Goal: Task Accomplishment & Management: Complete application form

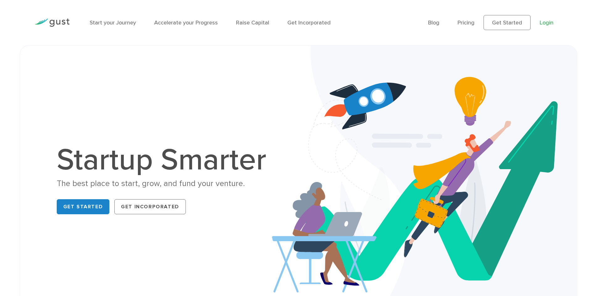
click at [545, 21] on link "Login" at bounding box center [547, 22] width 14 height 7
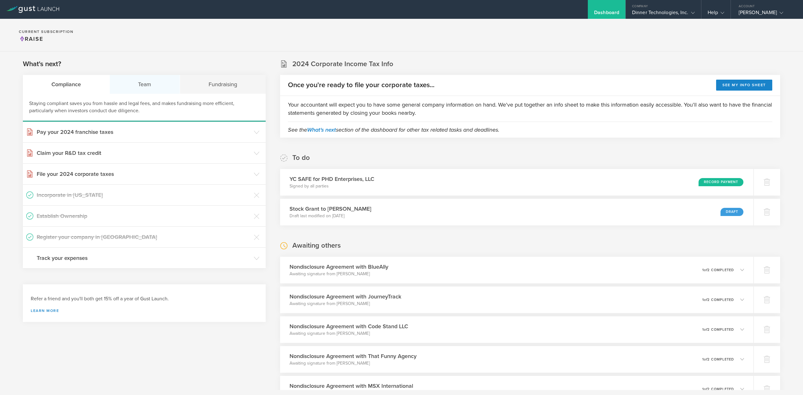
click at [140, 89] on div "Team" at bounding box center [145, 84] width 71 height 19
click at [83, 196] on h3 "Issue Non-Disclosure Agreements" at bounding box center [144, 195] width 214 height 8
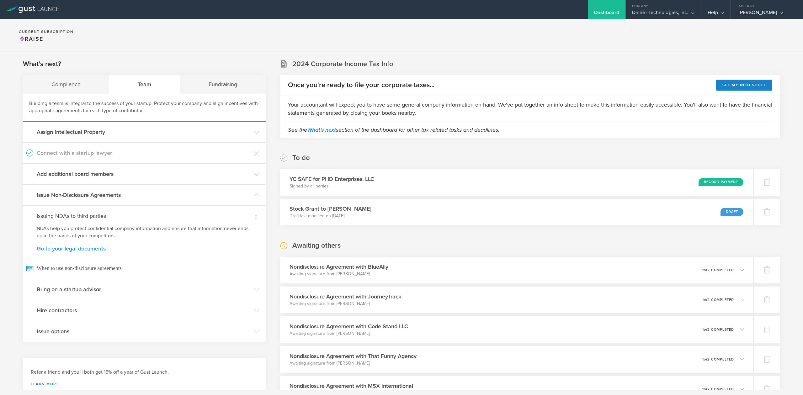
click at [83, 247] on link "Go to your legal documents" at bounding box center [144, 249] width 215 height 6
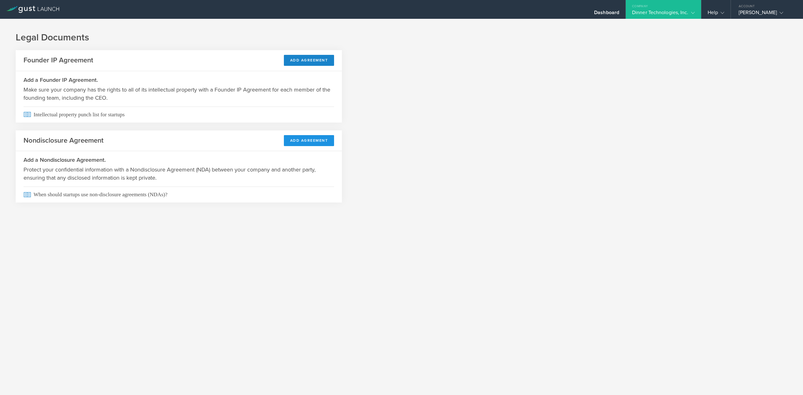
click at [317, 137] on button "Add Agreement" at bounding box center [309, 140] width 50 height 11
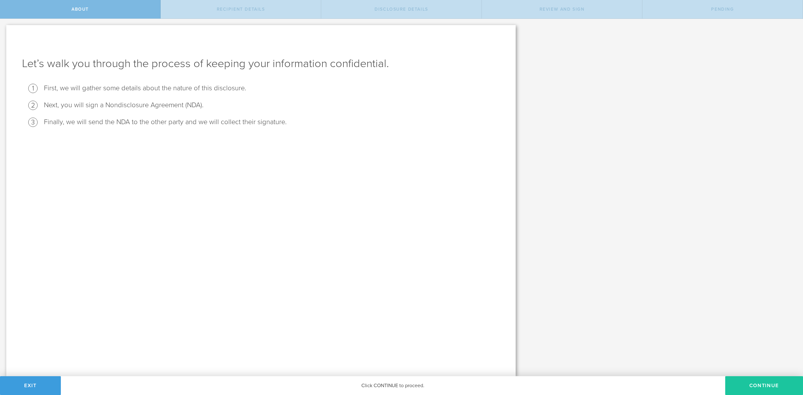
click at [745, 382] on button "Continue" at bounding box center [764, 385] width 78 height 19
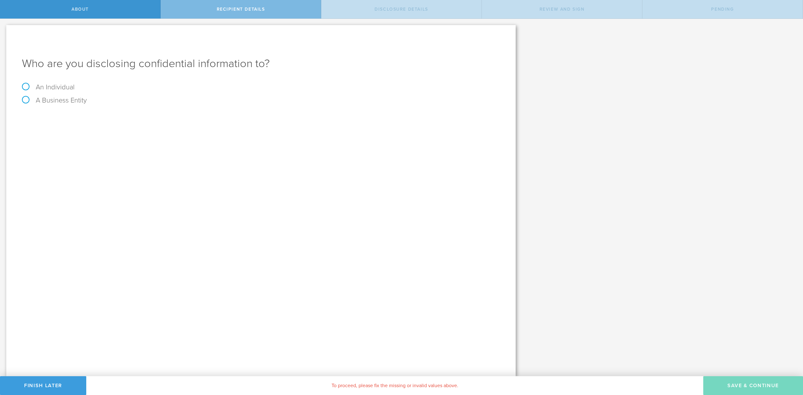
click at [37, 101] on label "A Business Entity" at bounding box center [54, 100] width 65 height 8
click at [4, 29] on input "A Business Entity" at bounding box center [2, 24] width 4 height 10
radio input "true"
click at [92, 119] on input "text" at bounding box center [284, 117] width 431 height 9
type input "A"
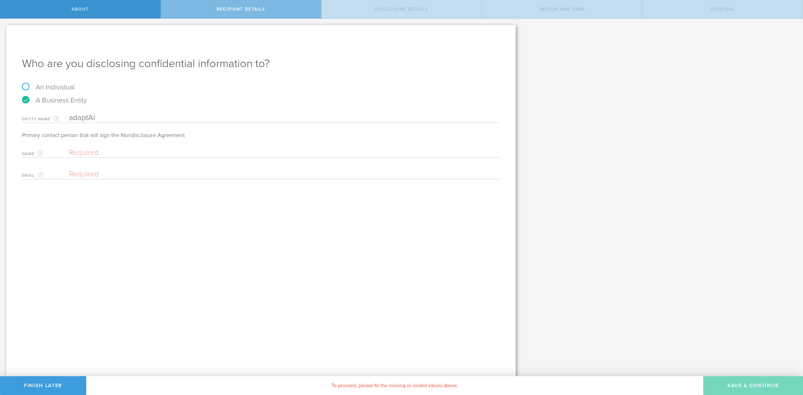
type input "adaptAI"
type input "Carlos Jofre"
click at [95, 171] on input "email" at bounding box center [283, 174] width 428 height 9
paste input "cjofre@adaptai.com"
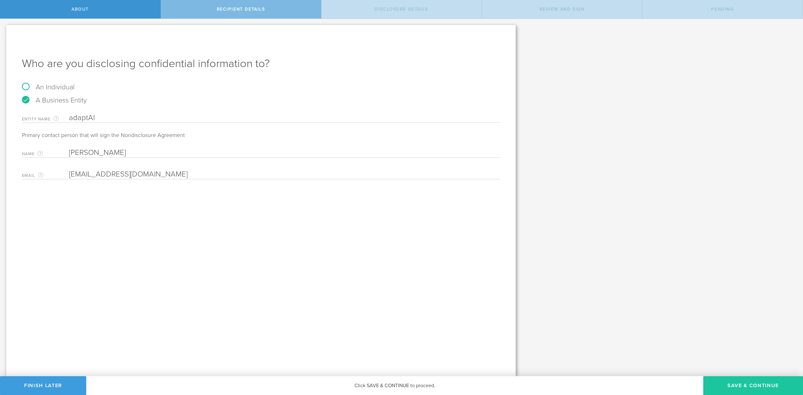
type input "cjofre@adaptai.com"
click at [743, 388] on button "Save & Continue" at bounding box center [753, 385] width 100 height 19
select select "string:5 years"
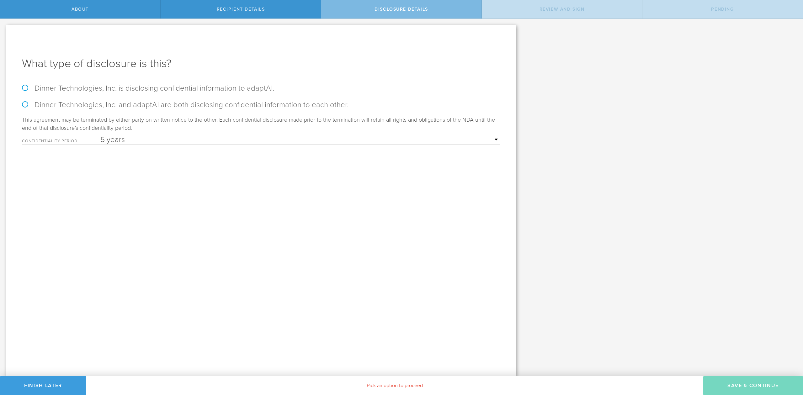
click at [30, 105] on label "Dinner Technologies, Inc. and adaptAI are both disclosing confidential informat…" at bounding box center [261, 104] width 478 height 9
click at [4, 32] on input "Dinner Technologies, Inc. and adaptAI are both disclosing confidential informat…" at bounding box center [2, 25] width 4 height 13
radio input "true"
click at [748, 385] on button "Save & Continue" at bounding box center [753, 385] width 100 height 19
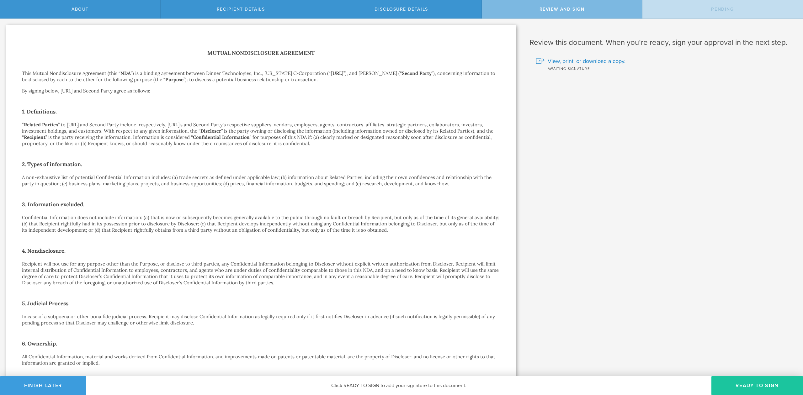
click at [758, 381] on button "Ready to Sign" at bounding box center [757, 385] width 92 height 19
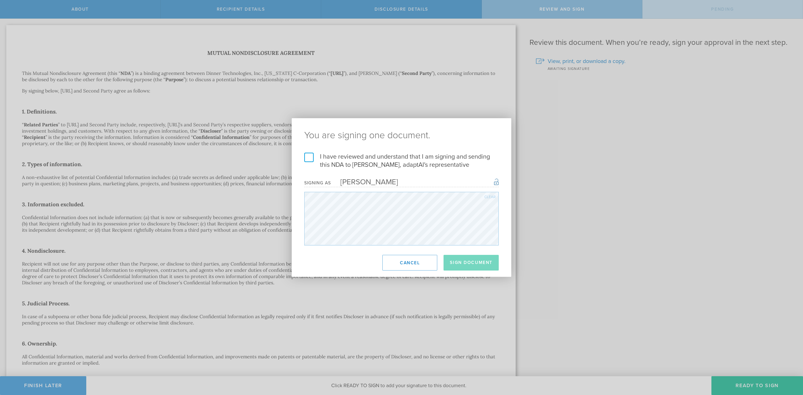
click at [310, 157] on label "I have reviewed and understand that I am signing and sending this NDA to Carlos…" at bounding box center [401, 161] width 194 height 16
click at [0, 0] on input "I have reviewed and understand that I am signing and sending this NDA to Carlos…" at bounding box center [0, 0] width 0 height 0
click at [483, 265] on button "Sign Document" at bounding box center [470, 263] width 55 height 16
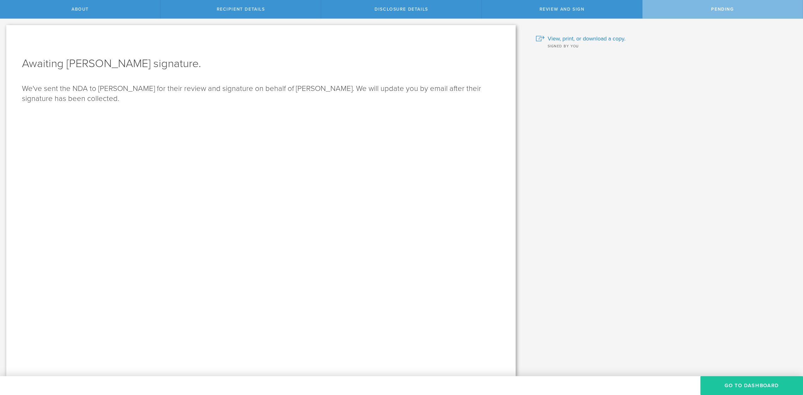
click at [762, 386] on button "Go to dashboard" at bounding box center [751, 385] width 103 height 19
